Goal: Book appointment/travel/reservation

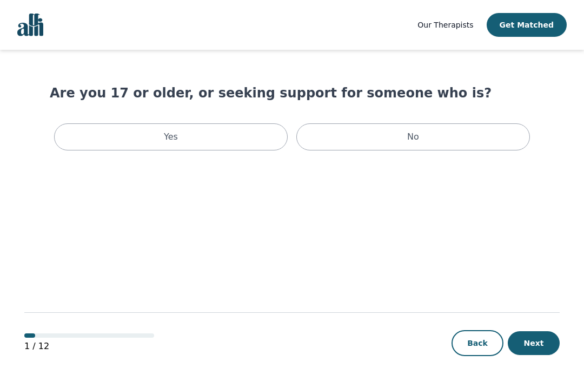
click at [182, 135] on div "Yes" at bounding box center [171, 136] width 234 height 27
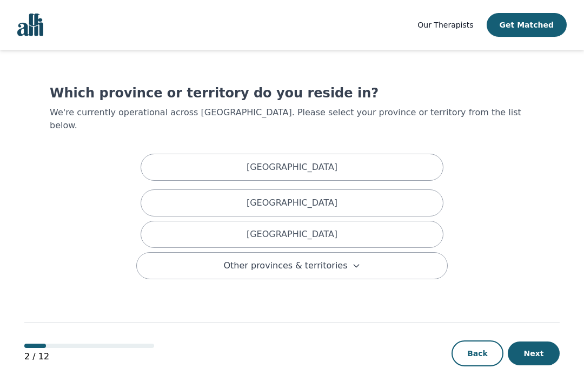
click at [326, 194] on div "[GEOGRAPHIC_DATA]" at bounding box center [292, 202] width 303 height 27
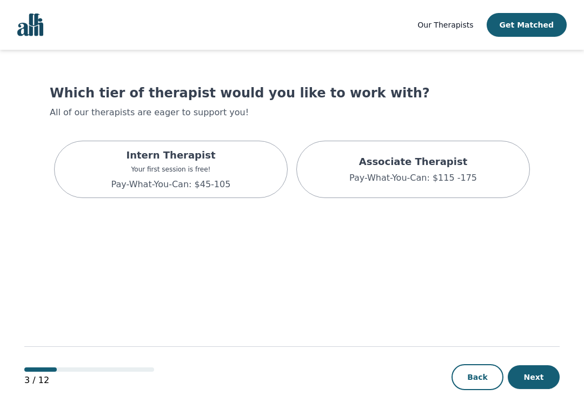
click at [228, 178] on div "Intern Therapist Your first session is free! Pay-What-You-Can: $45-105" at bounding box center [171, 169] width 234 height 57
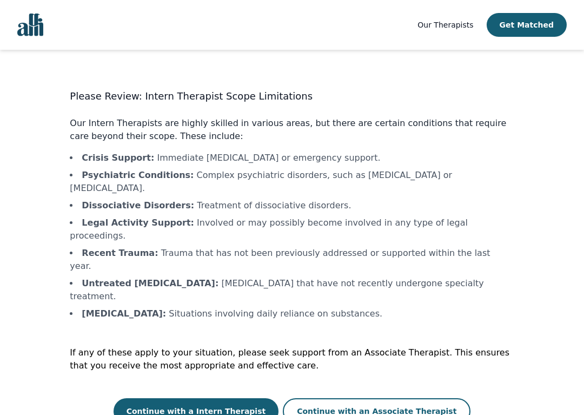
click at [370, 380] on button "Continue with an Associate Therapist" at bounding box center [377, 411] width 188 height 26
